Goal: Information Seeking & Learning: Learn about a topic

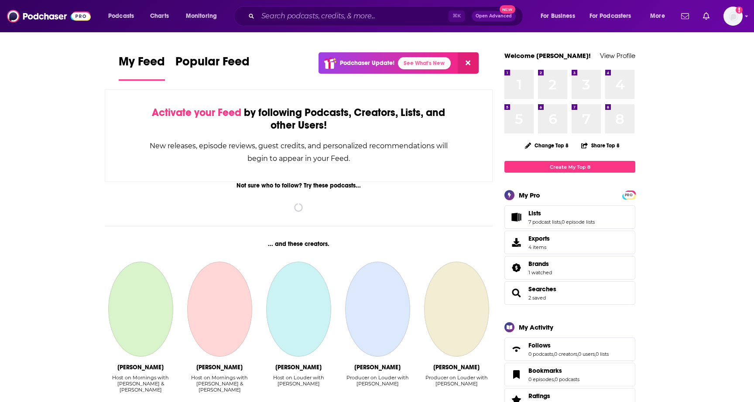
click at [301, 26] on div "⌘ K Open Advanced New" at bounding box center [378, 16] width 289 height 20
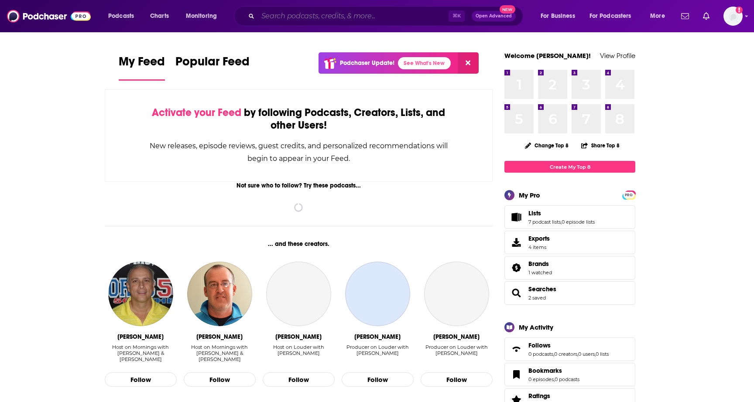
click at [295, 19] on input "Search podcasts, credits, & more..." at bounding box center [353, 16] width 191 height 14
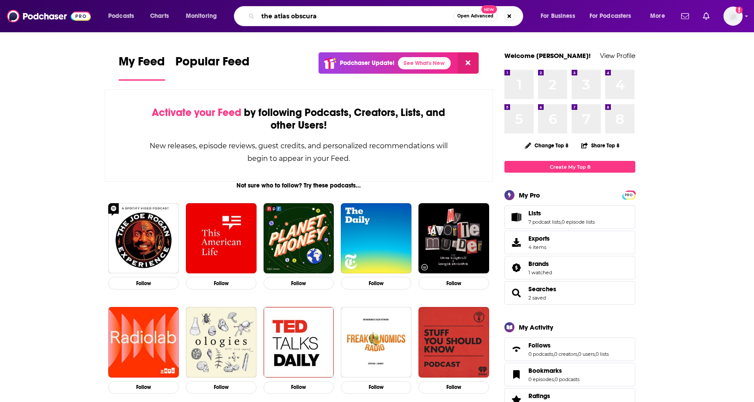
type input "the atlas obscura"
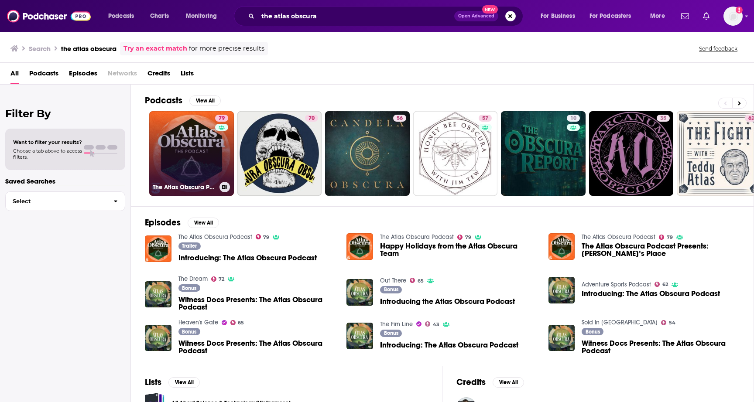
click at [199, 166] on link "79 The Atlas Obscura Podcast" at bounding box center [191, 153] width 85 height 85
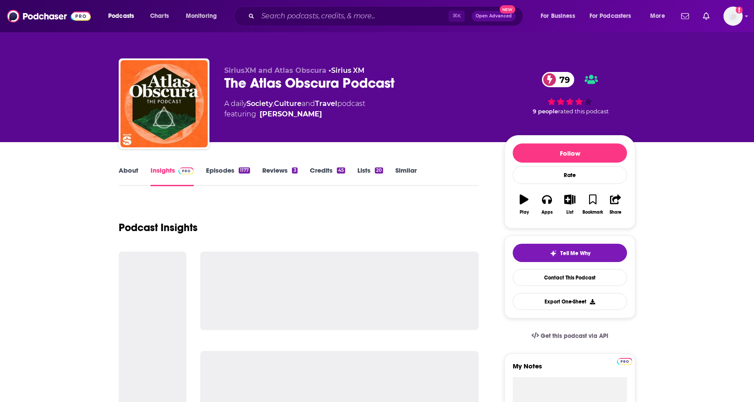
scroll to position [7, 0]
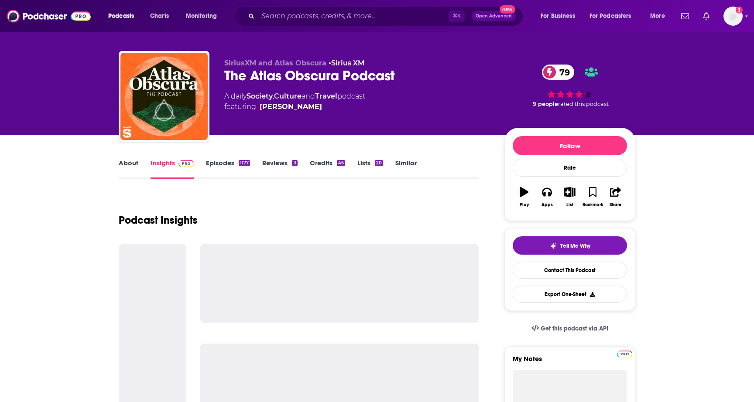
click at [220, 162] on link "Episodes 1177" at bounding box center [228, 169] width 44 height 20
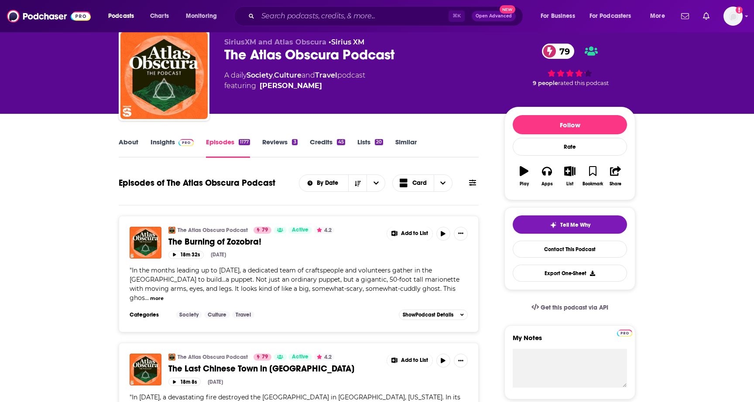
scroll to position [13, 0]
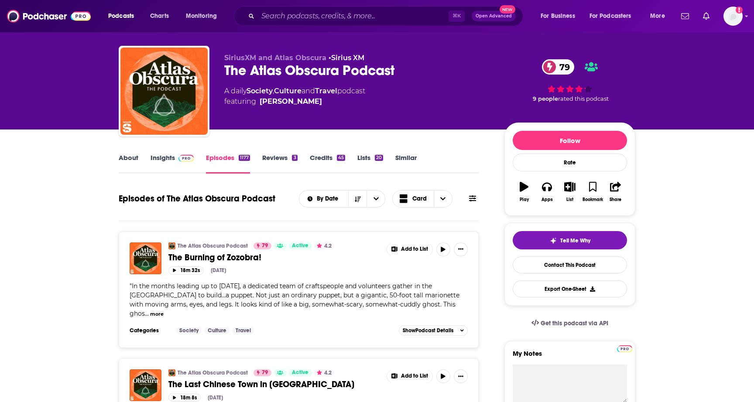
click at [130, 161] on link "About" at bounding box center [129, 164] width 20 height 20
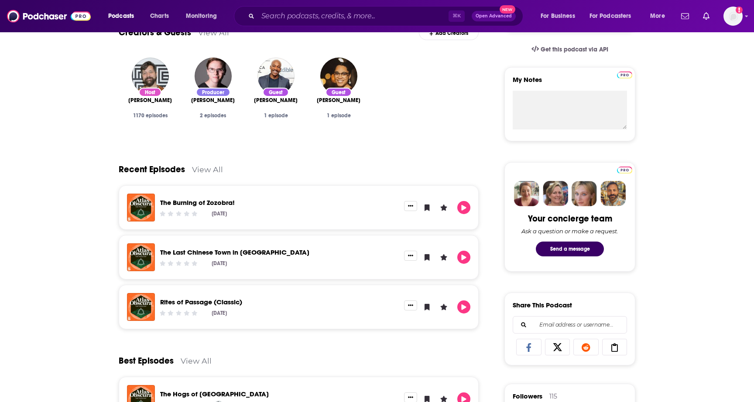
scroll to position [8, 0]
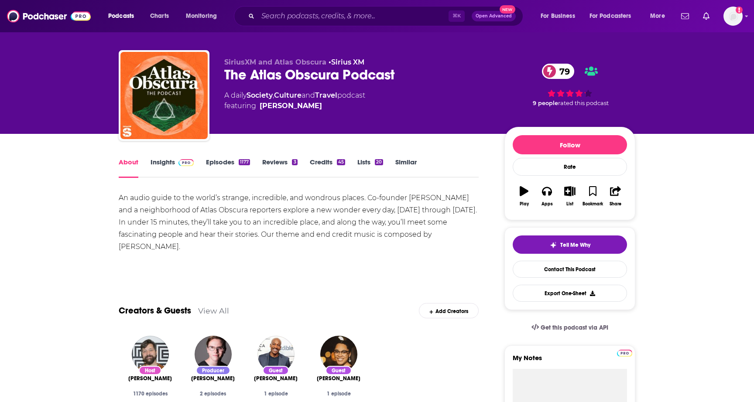
click at [156, 163] on link "Insights" at bounding box center [172, 168] width 43 height 20
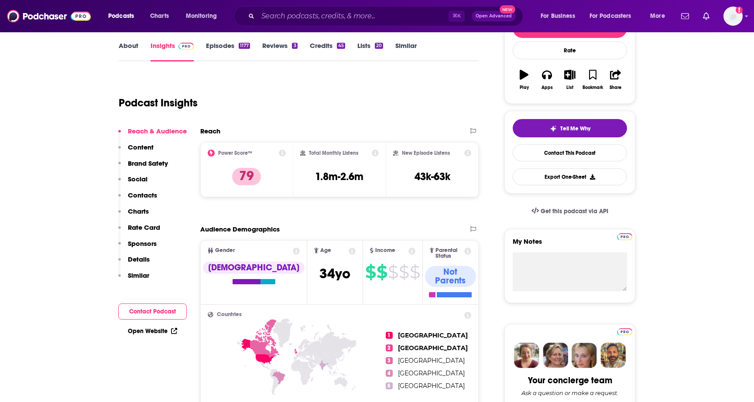
scroll to position [124, 0]
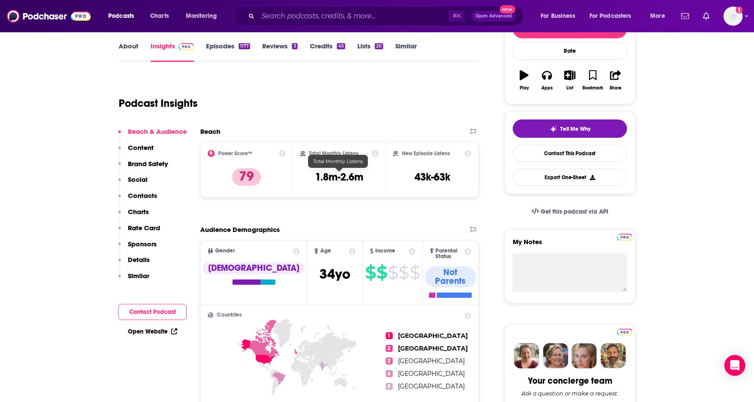
click at [353, 175] on h3 "1.8m-2.6m" at bounding box center [339, 177] width 48 height 13
click at [416, 179] on h3 "43k-63k" at bounding box center [433, 177] width 36 height 13
click at [469, 153] on icon at bounding box center [467, 153] width 7 height 7
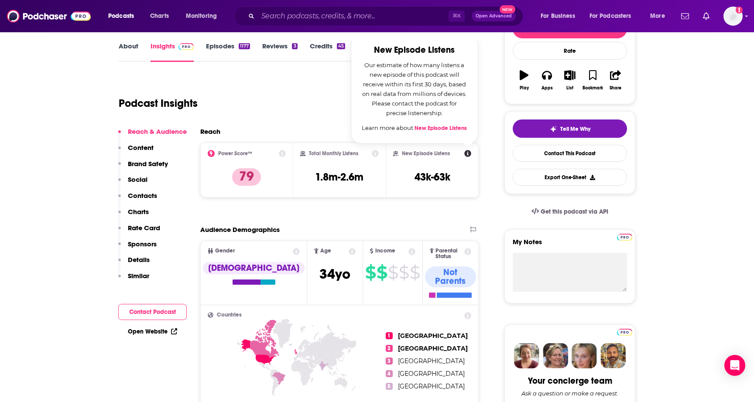
click at [376, 154] on icon at bounding box center [375, 153] width 7 height 7
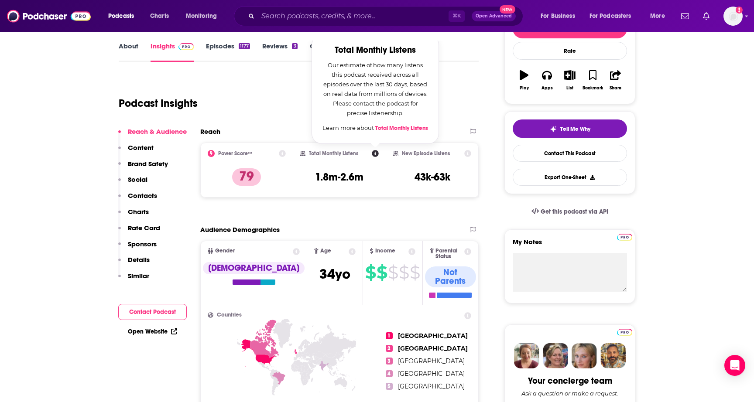
click at [409, 127] on link "Total Monthly Listens" at bounding box center [401, 128] width 53 height 7
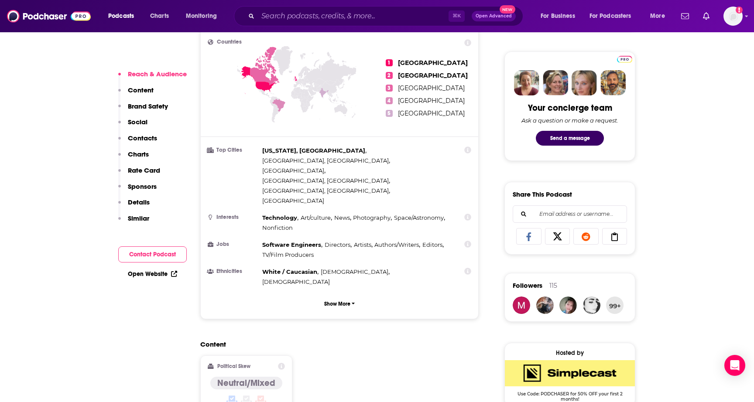
scroll to position [388, 0]
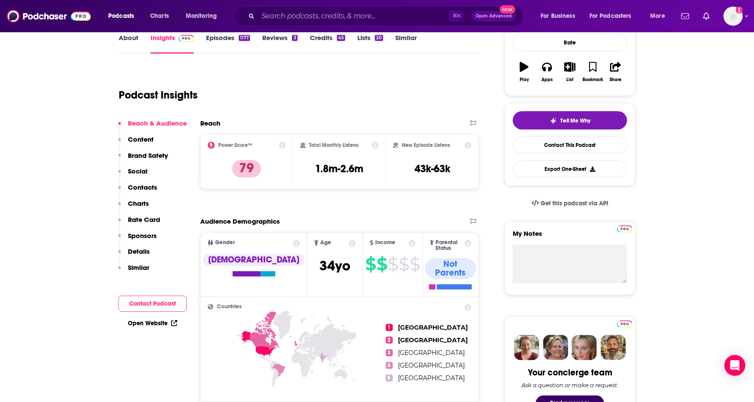
scroll to position [133, 0]
drag, startPoint x: 454, startPoint y: 205, endPoint x: 412, endPoint y: 206, distance: 41.5
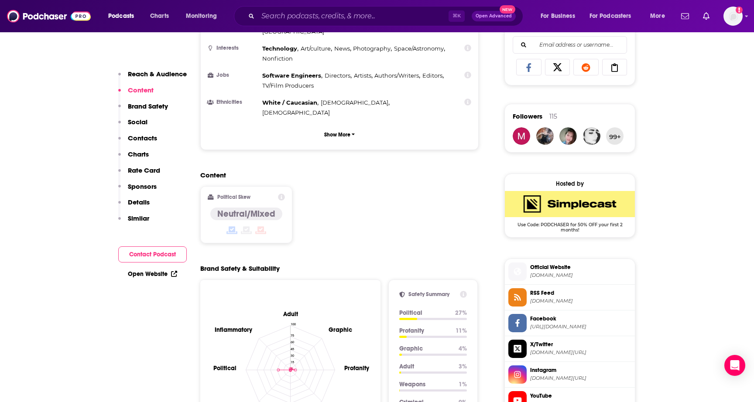
scroll to position [568, 0]
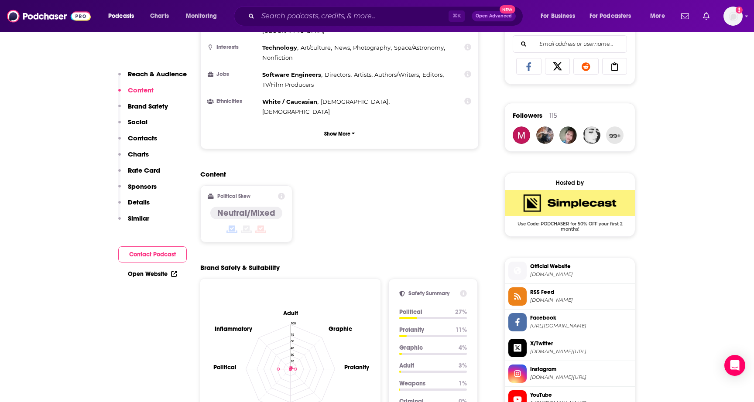
click at [147, 168] on p "Rate Card" at bounding box center [144, 170] width 32 height 8
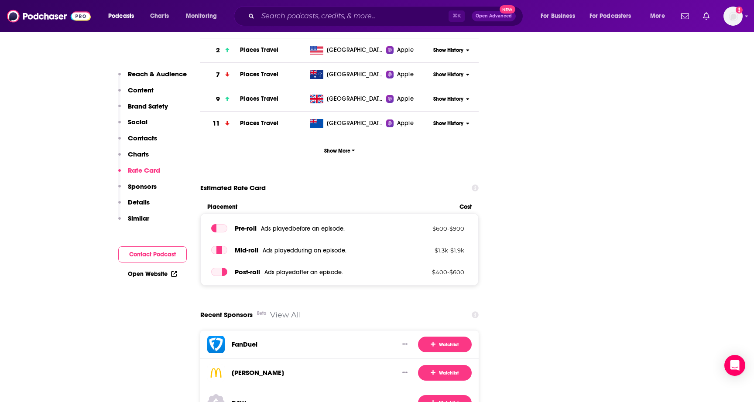
click at [144, 151] on p "Charts" at bounding box center [138, 154] width 21 height 8
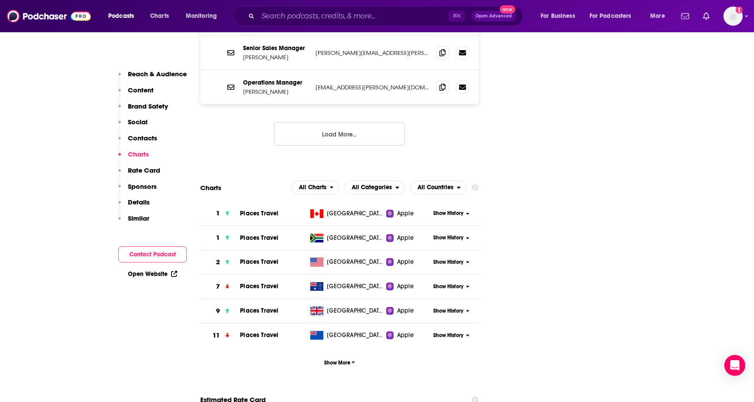
click at [141, 181] on button "Rate Card" at bounding box center [139, 174] width 42 height 16
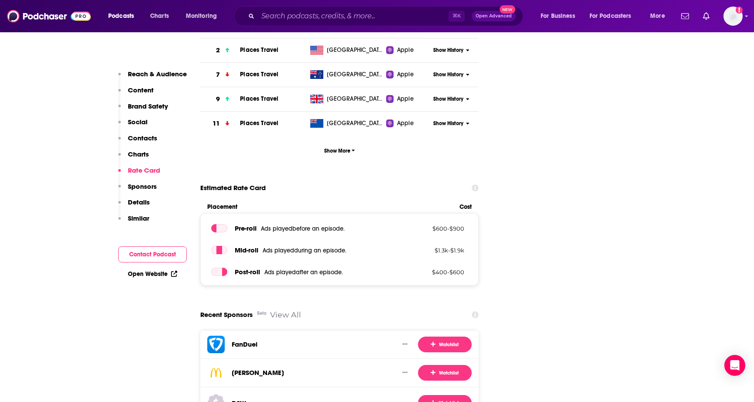
click at [142, 183] on p "Sponsors" at bounding box center [142, 186] width 29 height 8
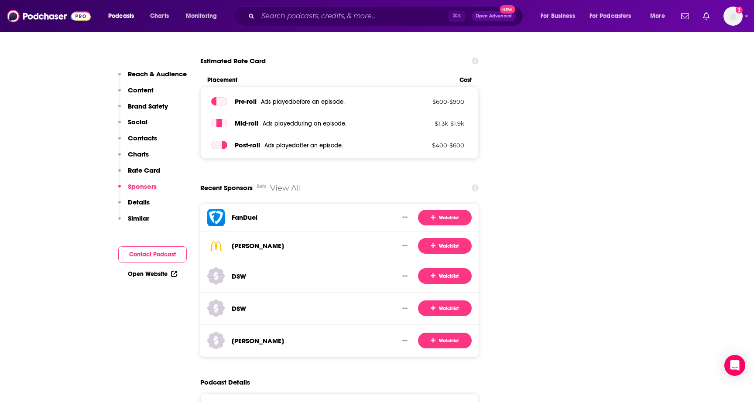
click at [143, 200] on p "Details" at bounding box center [139, 202] width 22 height 8
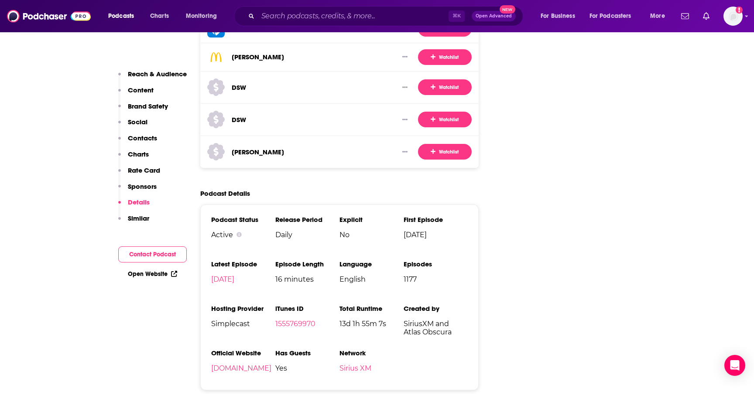
scroll to position [1817, 0]
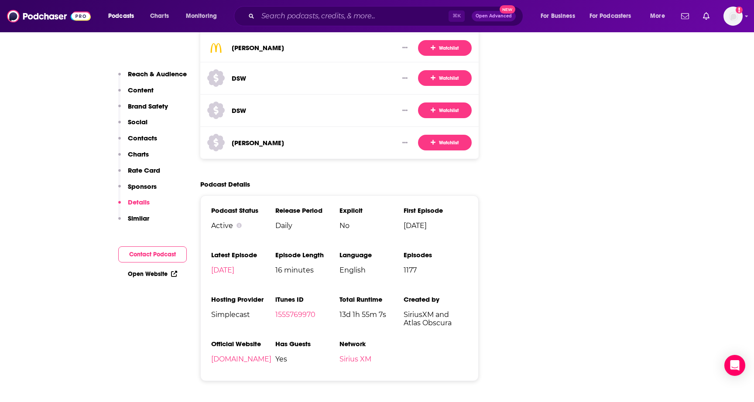
click at [139, 220] on p "Similar" at bounding box center [138, 218] width 21 height 8
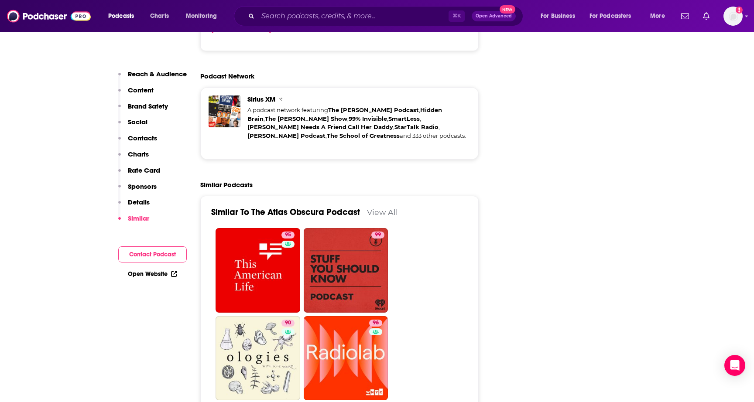
scroll to position [2150, 0]
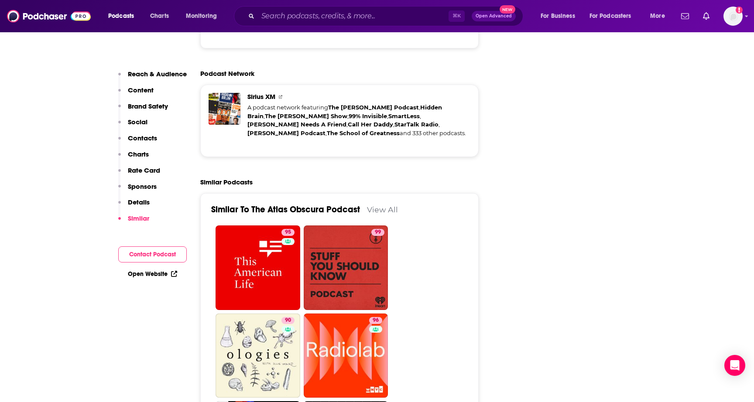
click at [139, 205] on p "Details" at bounding box center [139, 202] width 22 height 8
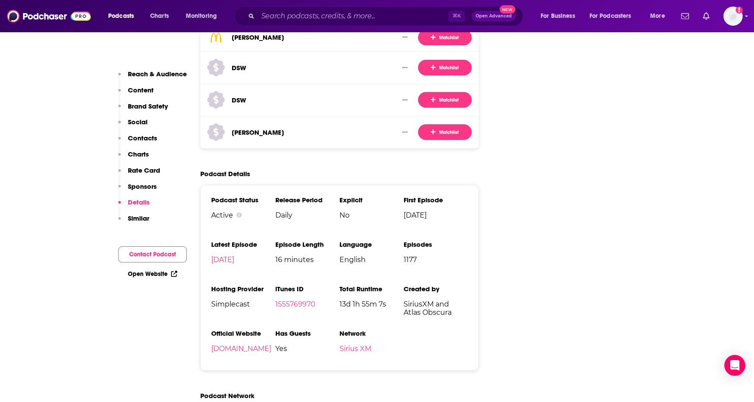
scroll to position [1817, 0]
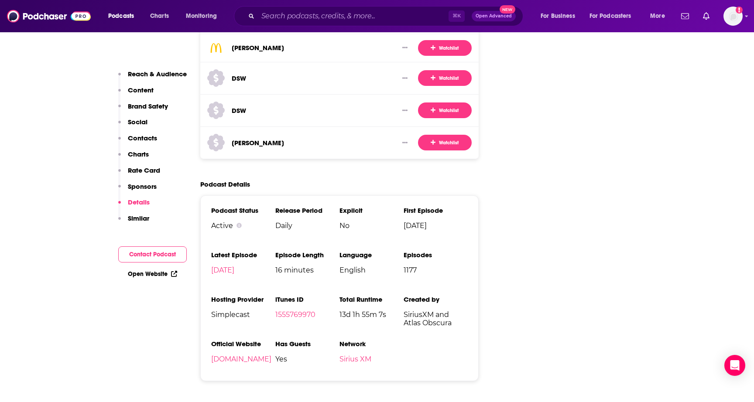
click at [140, 172] on p "Rate Card" at bounding box center [144, 170] width 32 height 8
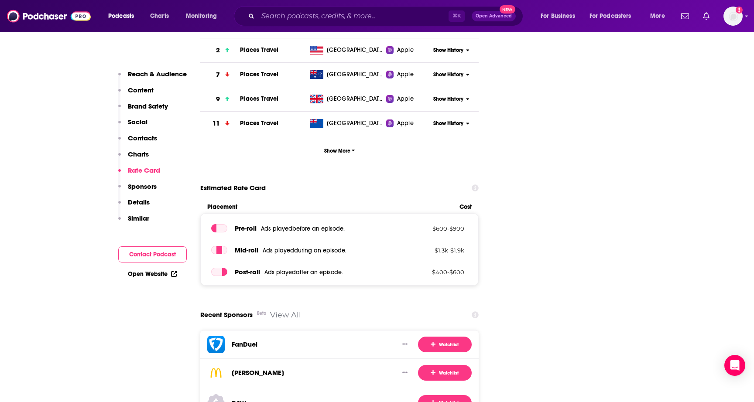
click at [139, 153] on p "Charts" at bounding box center [138, 154] width 21 height 8
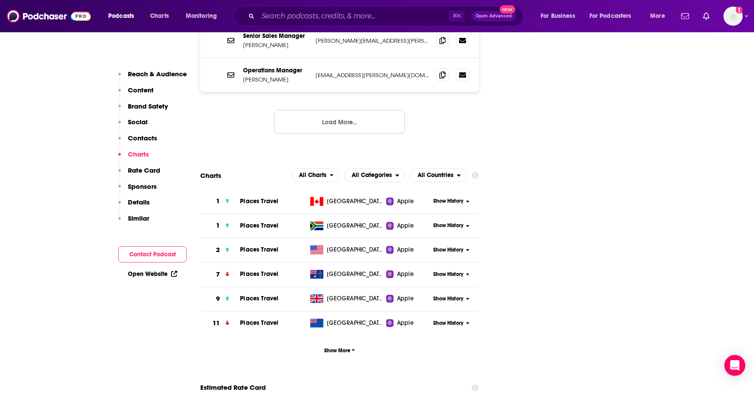
scroll to position [1280, 0]
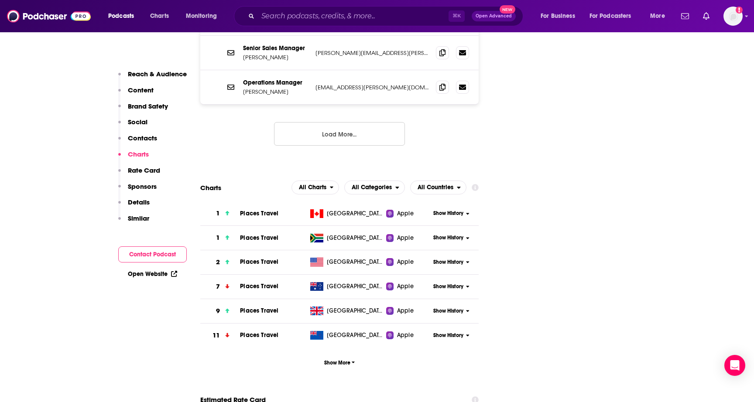
click at [145, 142] on p "Contacts" at bounding box center [142, 138] width 29 height 8
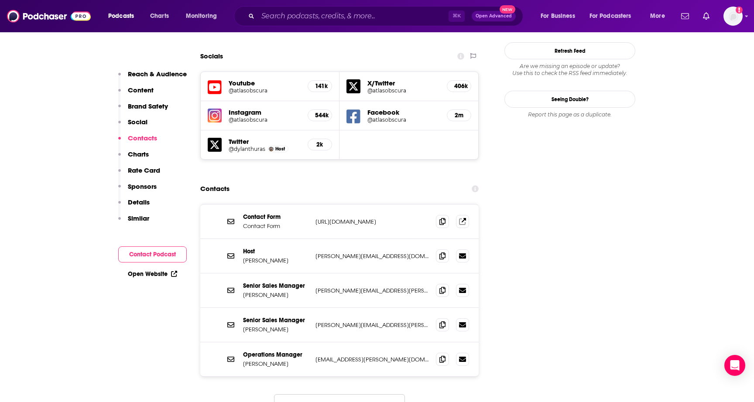
scroll to position [1008, 0]
click at [139, 125] on p "Social" at bounding box center [138, 122] width 20 height 8
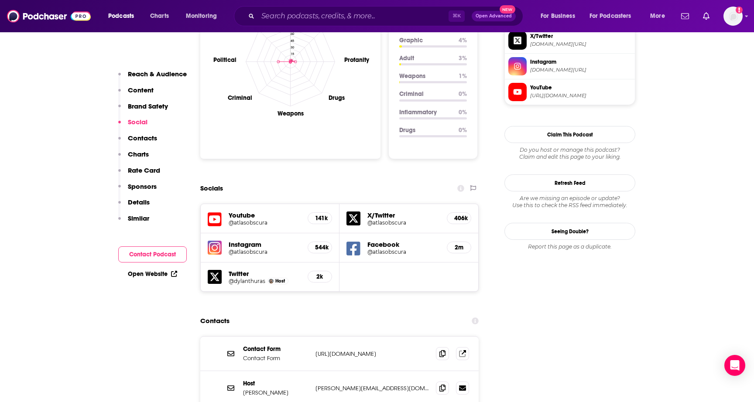
scroll to position [874, 0]
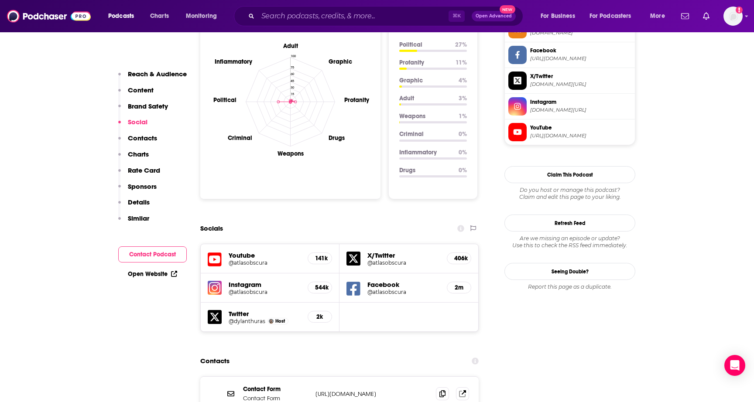
click at [142, 101] on button "Content" at bounding box center [135, 94] width 35 height 16
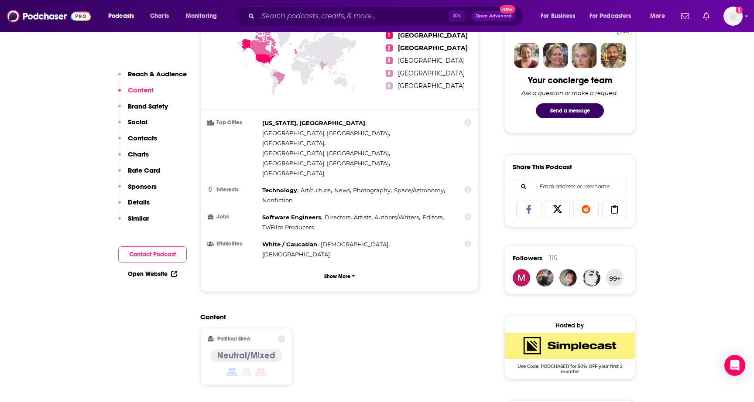
scroll to position [391, 0]
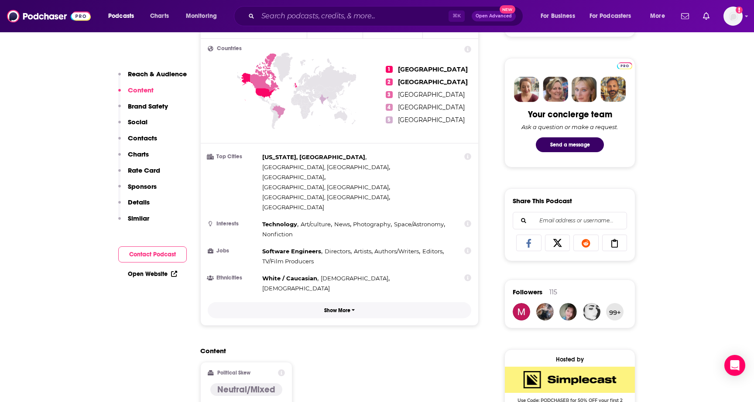
click at [335, 308] on p "Show More" at bounding box center [337, 311] width 26 height 6
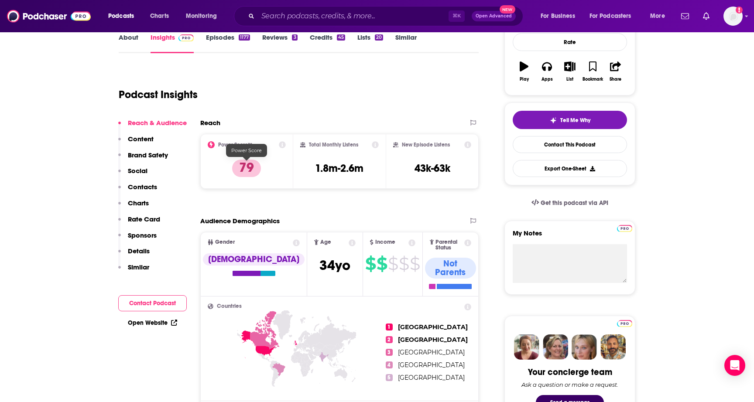
scroll to position [126, 0]
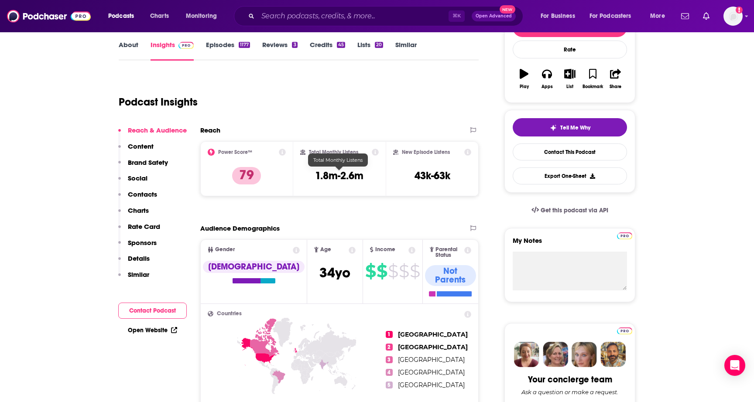
click at [342, 175] on h3 "1.8m-2.6m" at bounding box center [339, 175] width 48 height 13
click at [225, 46] on link "Episodes 1177" at bounding box center [228, 51] width 44 height 20
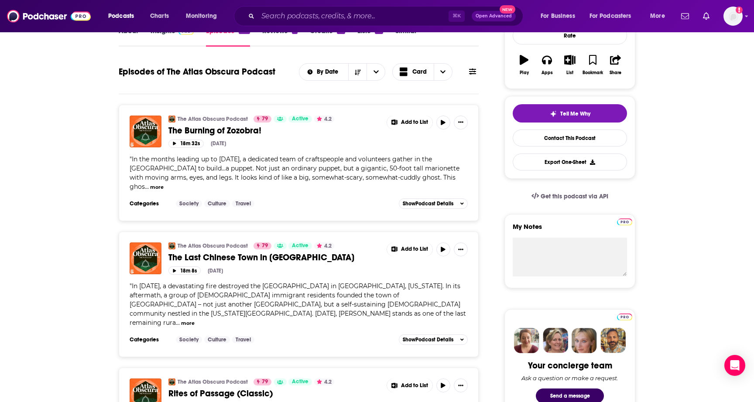
scroll to position [141, 0]
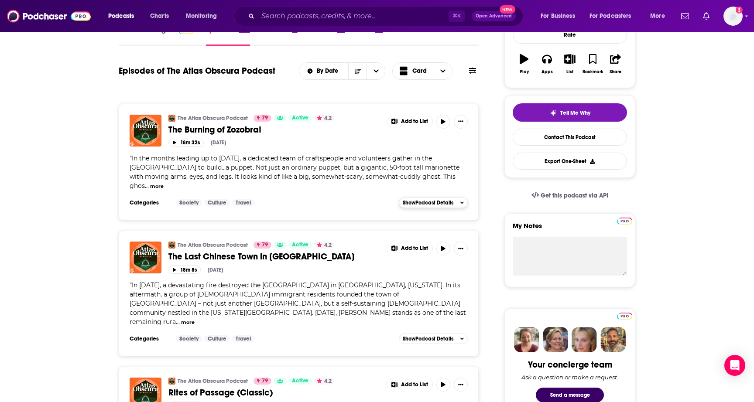
click at [450, 206] on span "Show Podcast Details" at bounding box center [428, 203] width 51 height 6
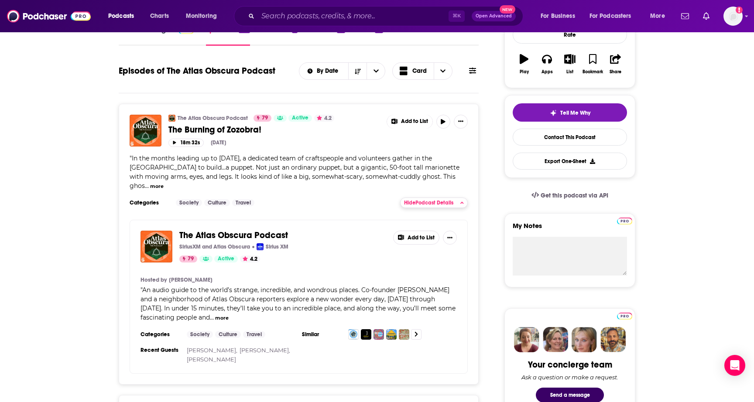
scroll to position [141, 0]
click at [450, 205] on span "Hide Podcast Details" at bounding box center [428, 202] width 49 height 6
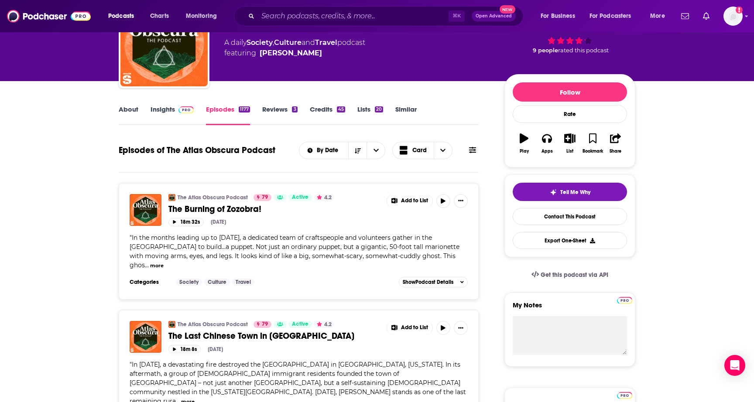
scroll to position [62, 0]
